Goal: Communication & Community: Share content

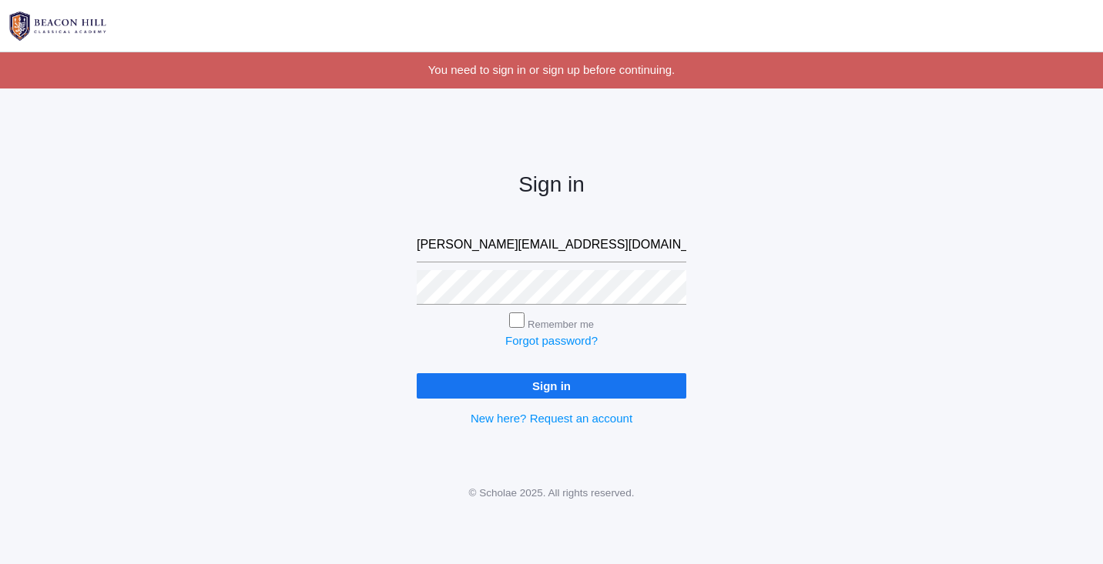
type input "[PERSON_NAME][EMAIL_ADDRESS][DOMAIN_NAME]"
click at [551, 383] on input "Sign in" at bounding box center [552, 385] width 270 height 25
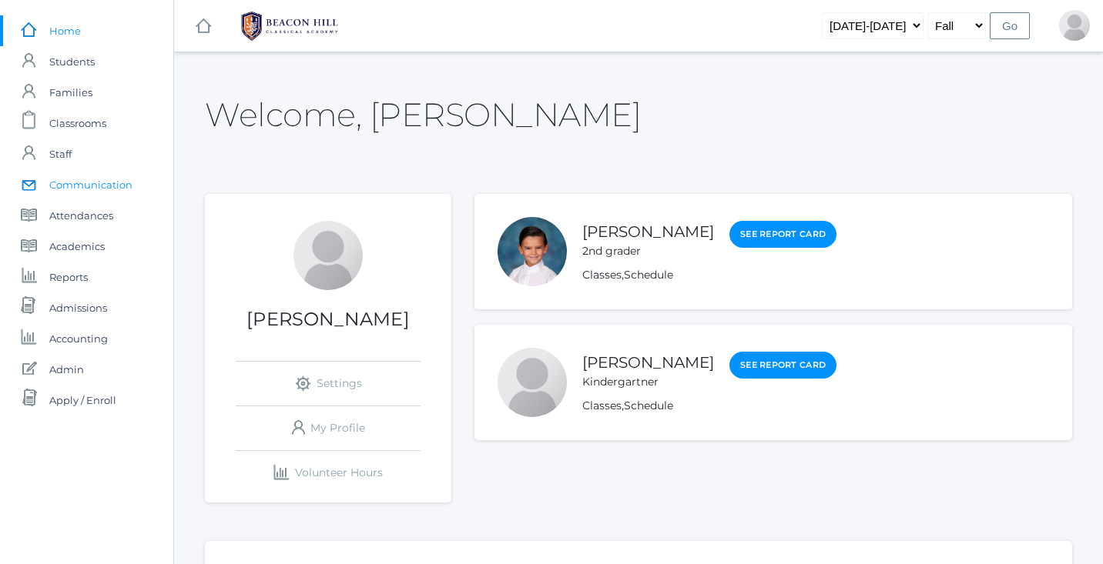
click at [79, 187] on span "Communication" at bounding box center [90, 184] width 83 height 31
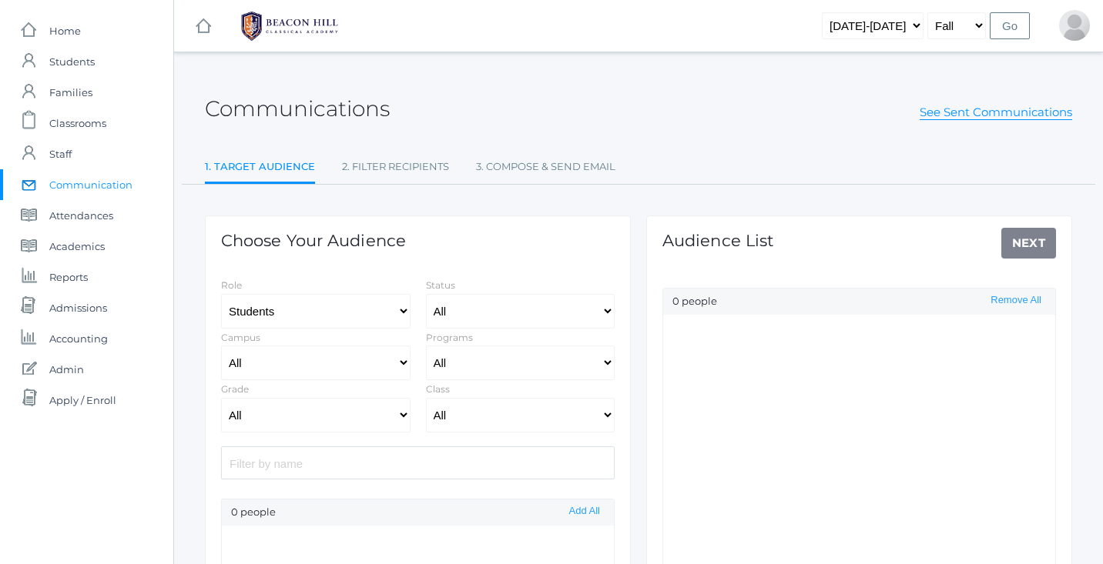
select select "Enrolled"
click at [935, 109] on link "See Sent Communications" at bounding box center [995, 112] width 152 height 15
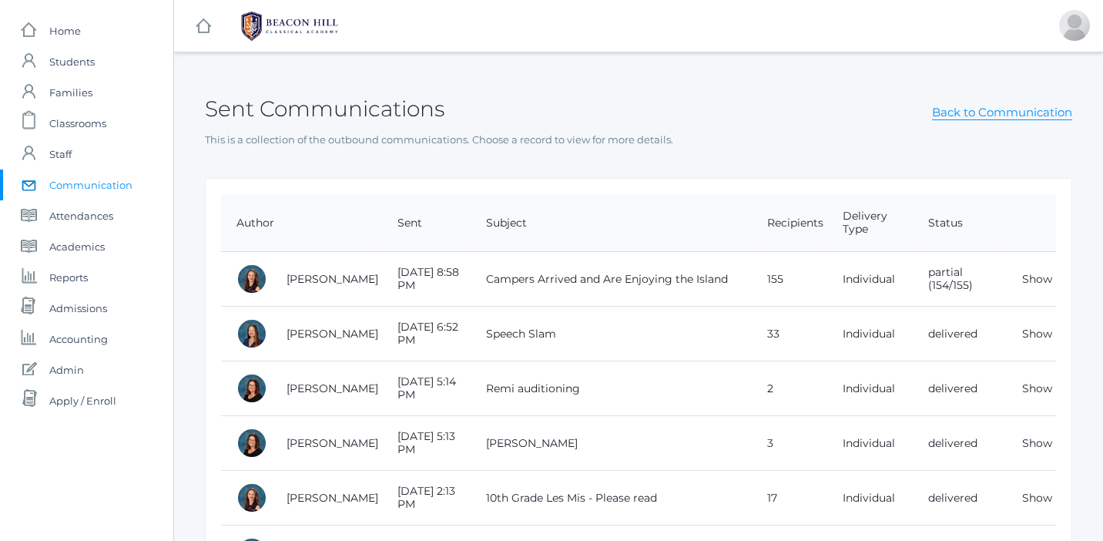
click at [749, 88] on div "Sent Communications Back to Communication" at bounding box center [638, 100] width 867 height 57
click at [207, 33] on link "icons/ui/navigation/home Created with Sketch." at bounding box center [203, 26] width 15 height 52
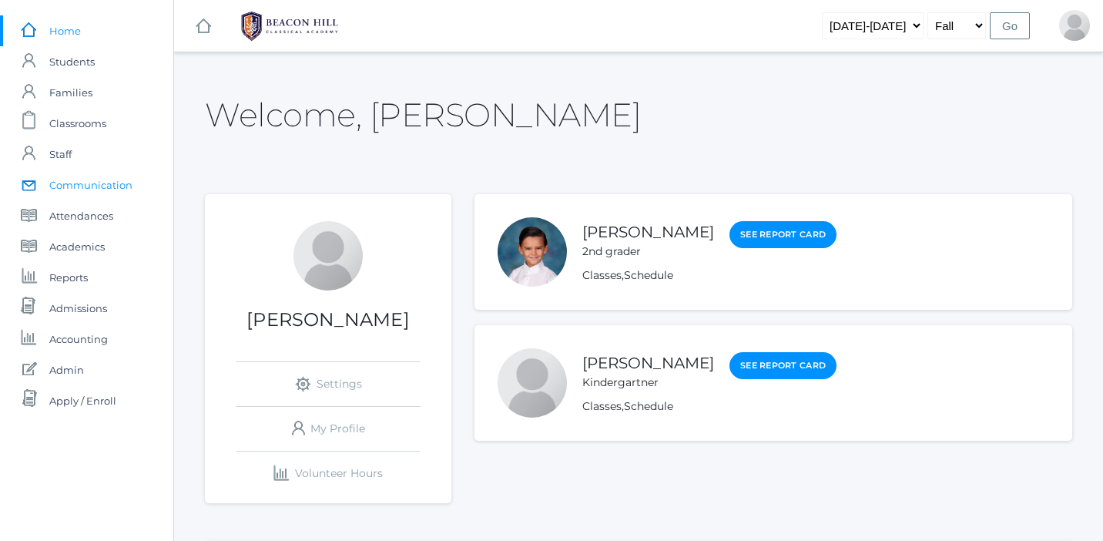
click at [99, 191] on span "Communication" at bounding box center [90, 184] width 83 height 31
select select "Enrolled"
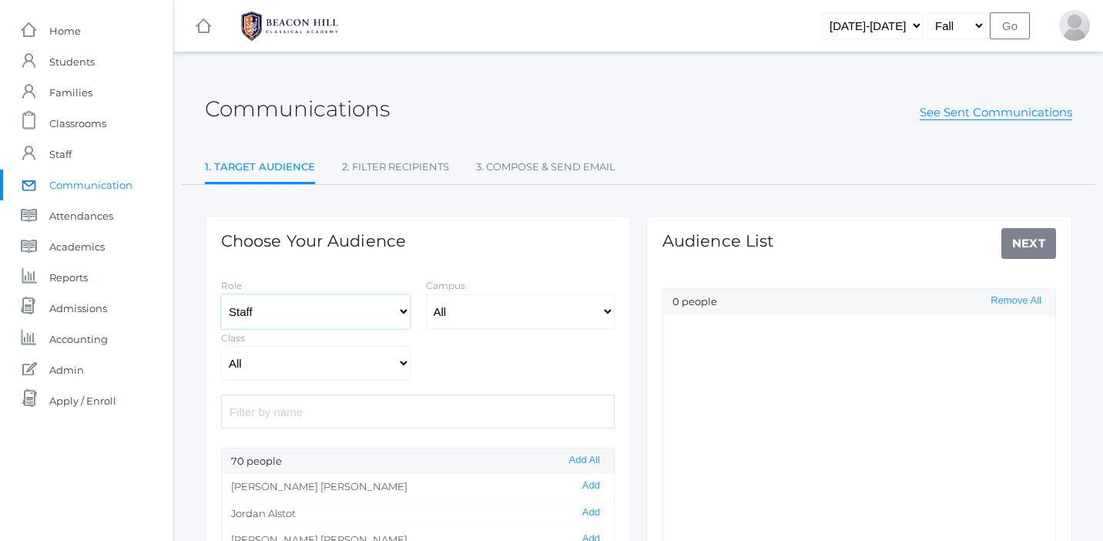
select select "3"
select select "Enrolled"
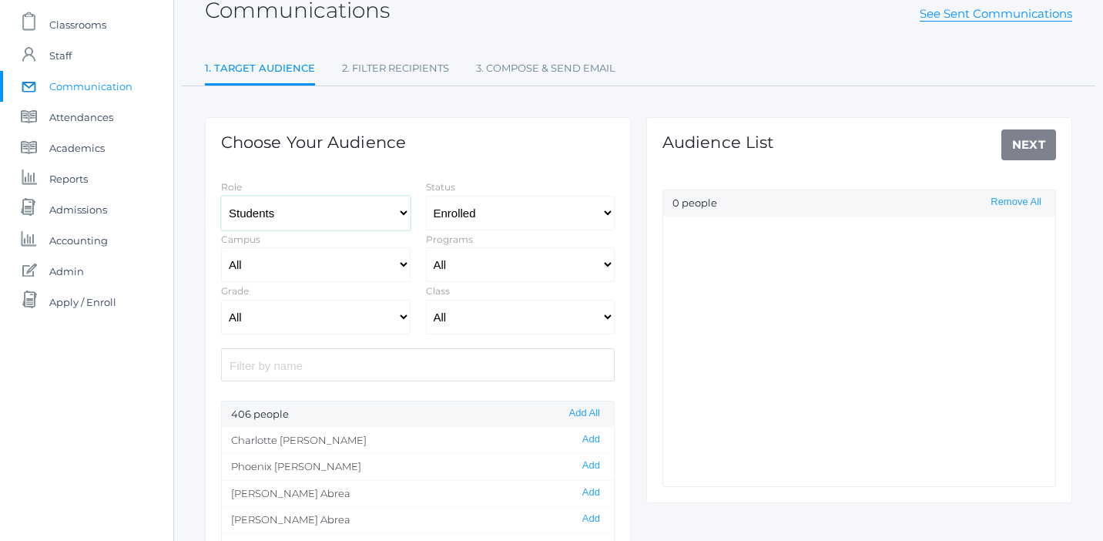
scroll to position [99, 0]
click at [290, 360] on input "search" at bounding box center [417, 363] width 393 height 33
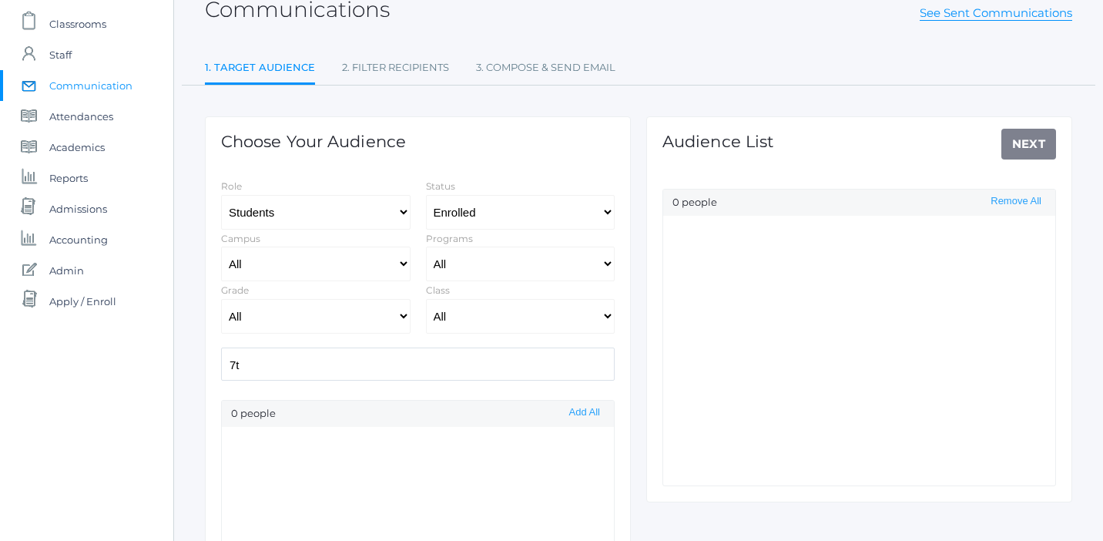
type input "7"
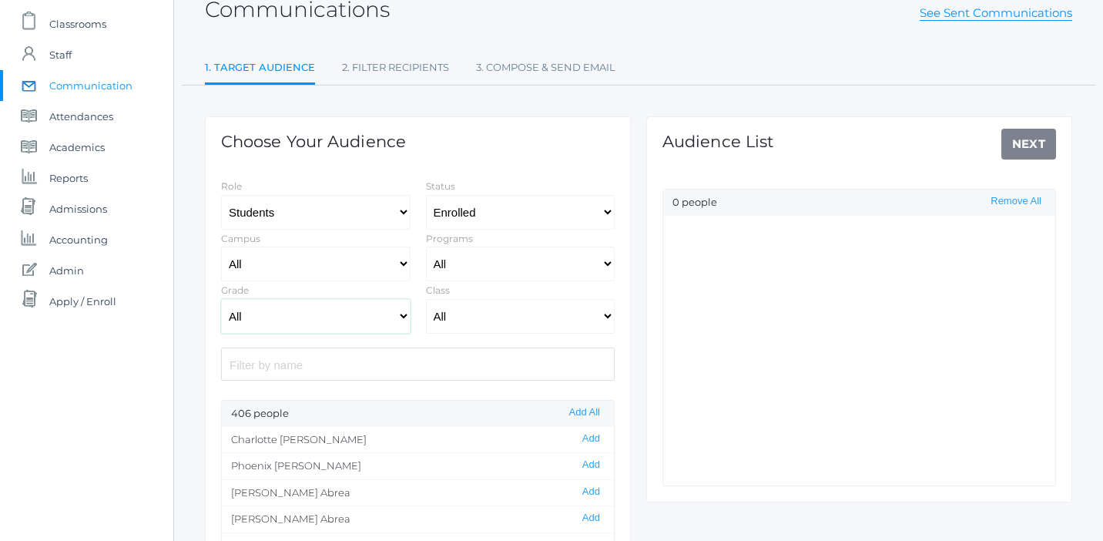
select select "6"
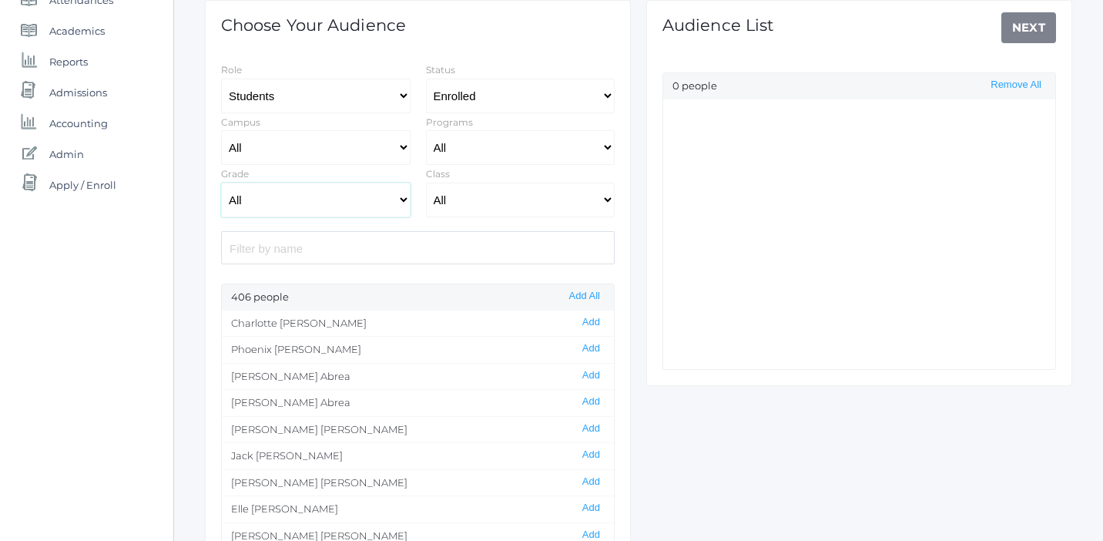
scroll to position [32, 0]
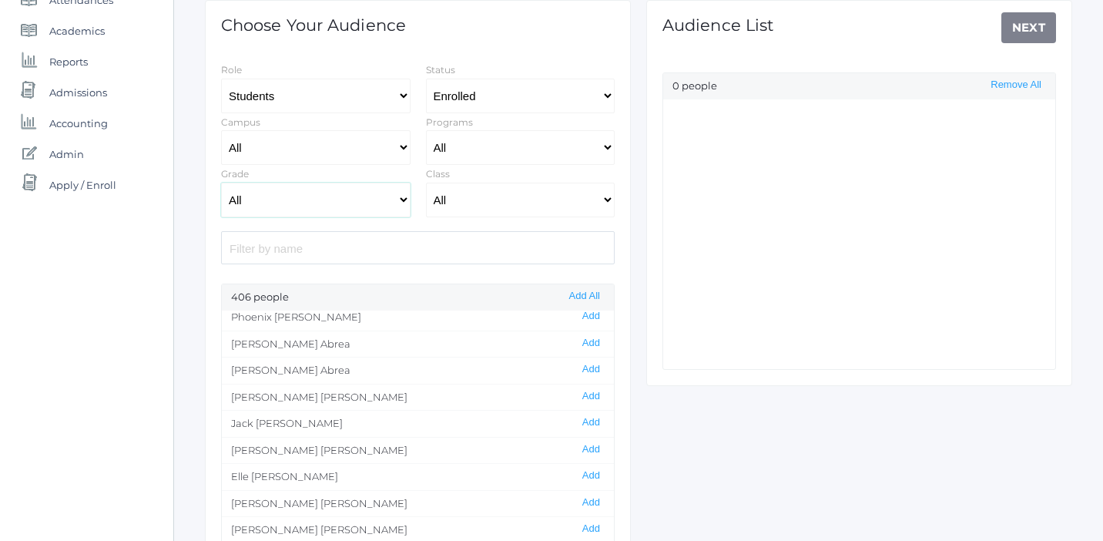
select select "8"
click at [571, 296] on button "Add All" at bounding box center [584, 296] width 40 height 13
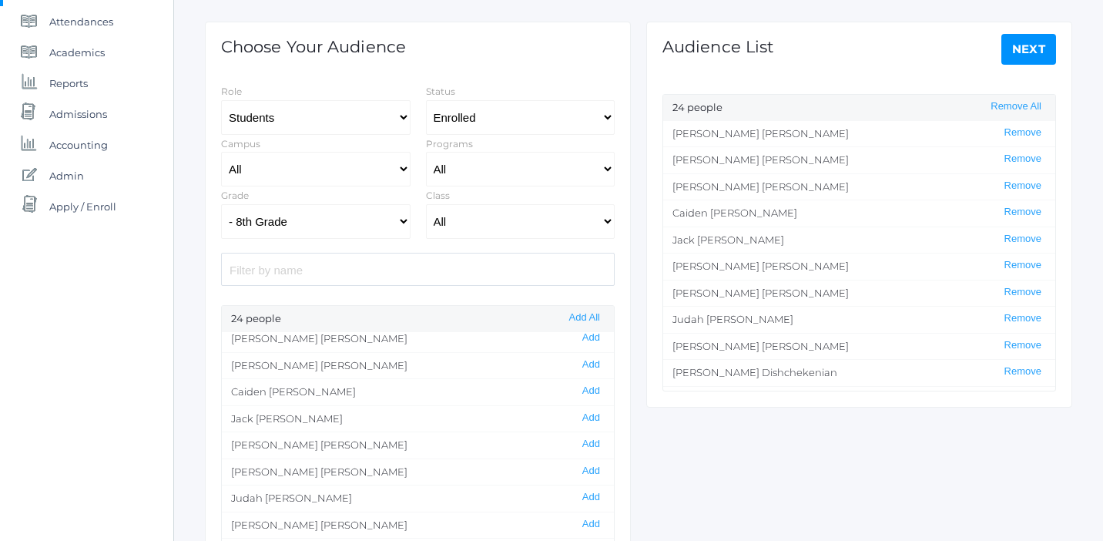
scroll to position [189, 0]
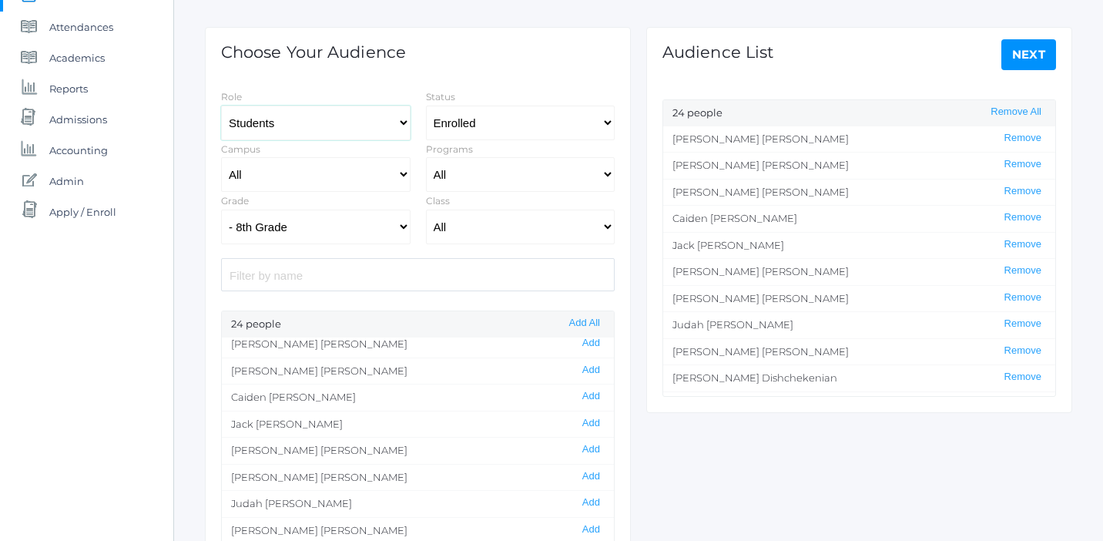
select select "1"
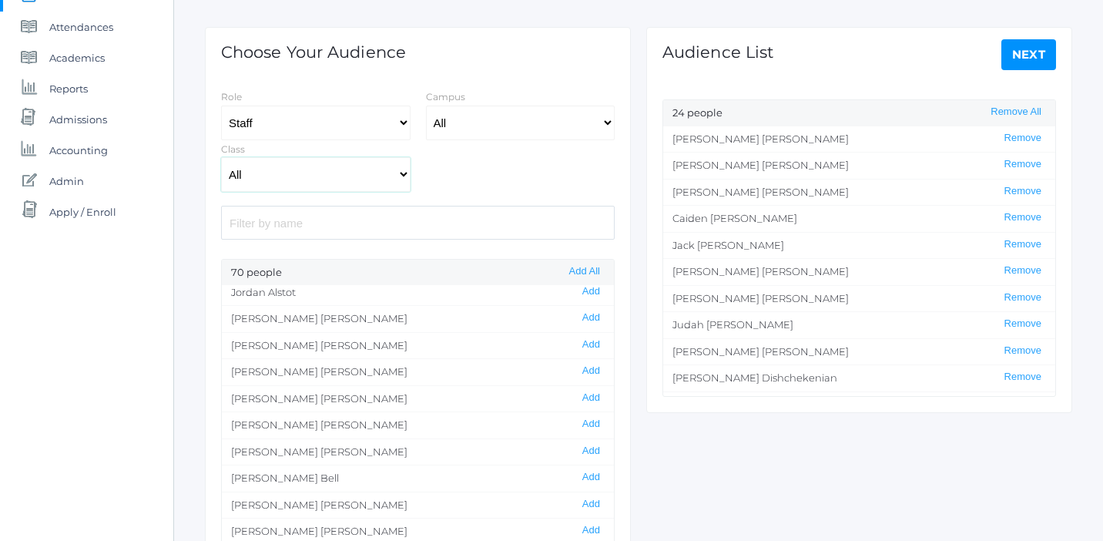
scroll to position [0, 0]
click at [591, 290] on button "Add" at bounding box center [591, 291] width 27 height 13
